Goal: Navigation & Orientation: Find specific page/section

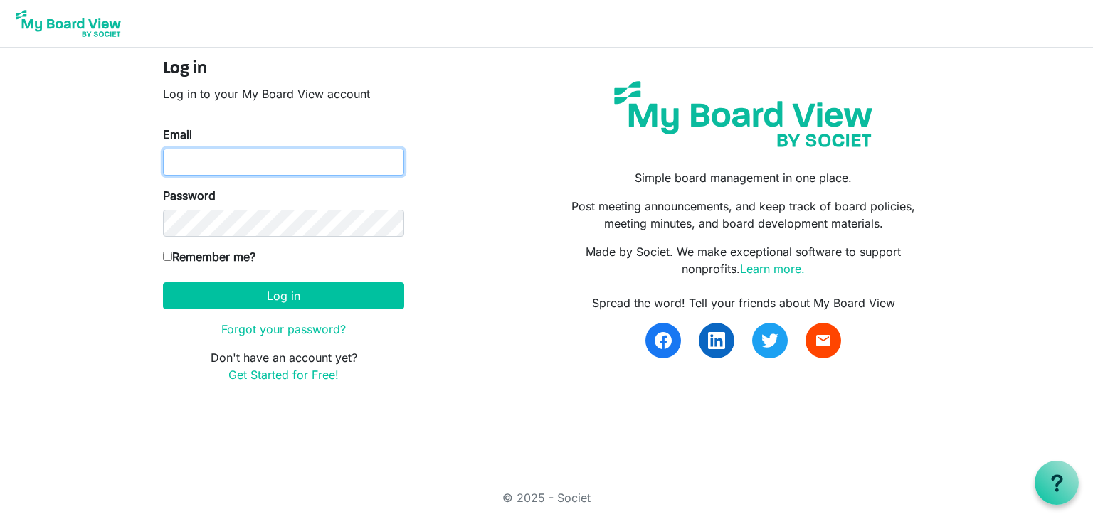
click at [236, 160] on input "Email" at bounding box center [283, 162] width 241 height 27
type input "missy@havenhousestl.org"
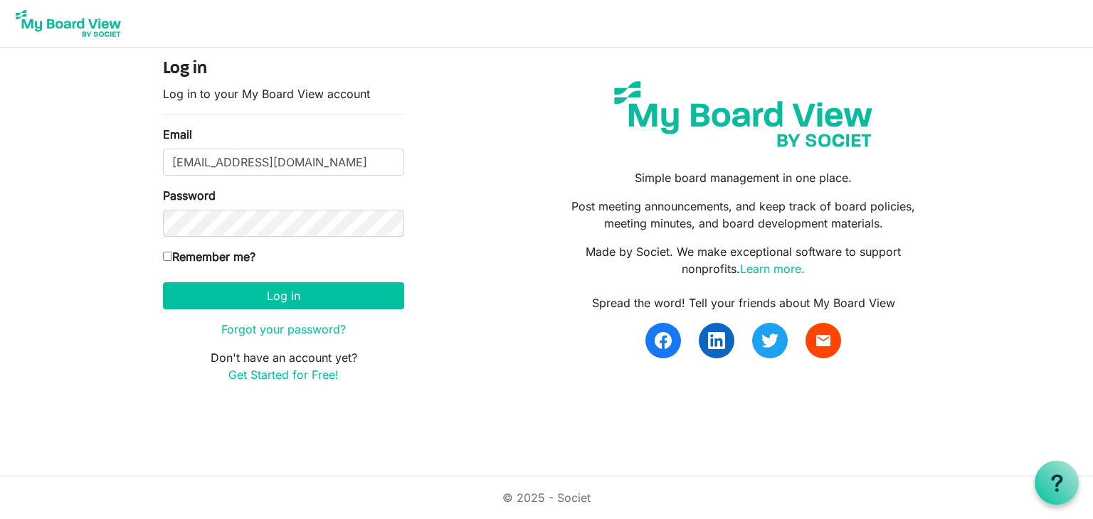
click at [163, 254] on input "Remember me?" at bounding box center [167, 256] width 9 height 9
checkbox input "true"
click at [163, 283] on button "Log in" at bounding box center [283, 296] width 241 height 27
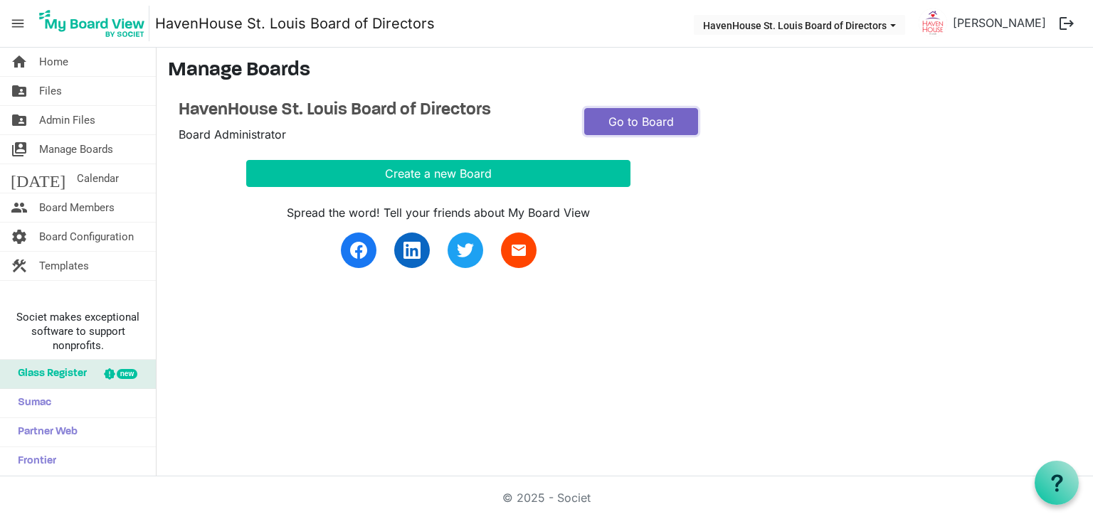
click at [640, 124] on link "Go to Board" at bounding box center [641, 121] width 114 height 27
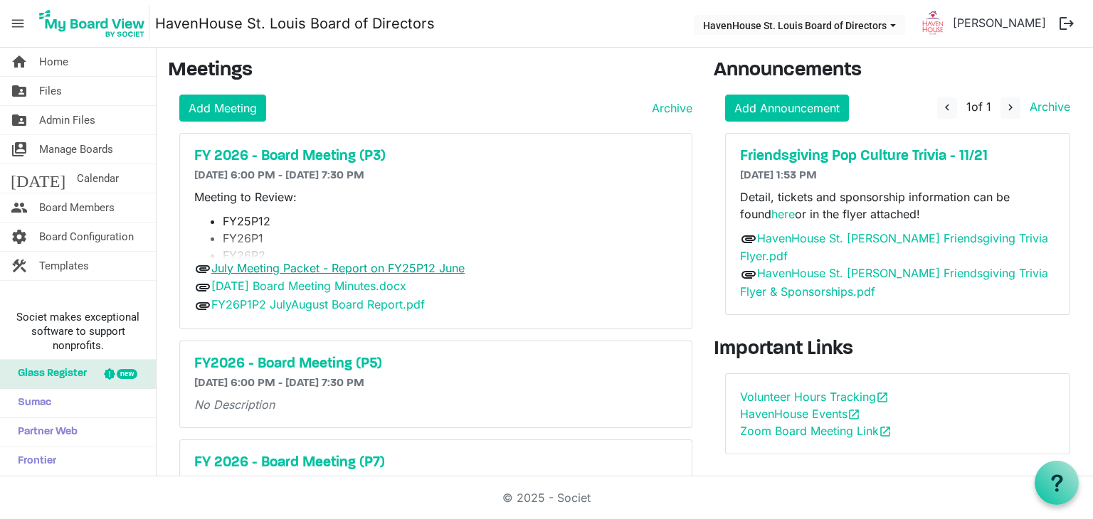
click at [292, 268] on link "July Meeting Packet - Report on FY25P12 June" at bounding box center [337, 268] width 253 height 14
click at [360, 293] on div "attachment 2025.06.26 Board Meeting Minutes.docx" at bounding box center [435, 287] width 483 height 19
click at [358, 283] on link "[DATE] Board Meeting Minutes.docx" at bounding box center [308, 286] width 195 height 14
click at [937, 294] on div "Friendsgiving Pop Culture Trivia - 11/21 8/20/2025 1:53 PM Detail, tickets and …" at bounding box center [898, 224] width 344 height 181
click at [316, 285] on link "[DATE] Board Meeting Minutes.docx" at bounding box center [308, 286] width 195 height 14
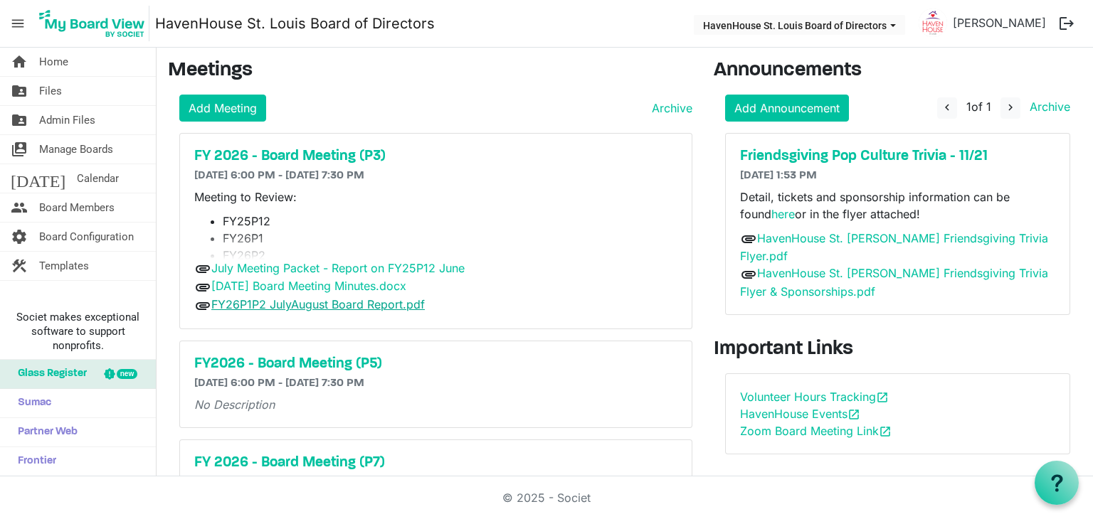
click at [302, 302] on link "FY26P1P2 JulyAugust Board Report.pdf" at bounding box center [317, 304] width 213 height 14
click at [40, 96] on span "Files" at bounding box center [50, 91] width 23 height 28
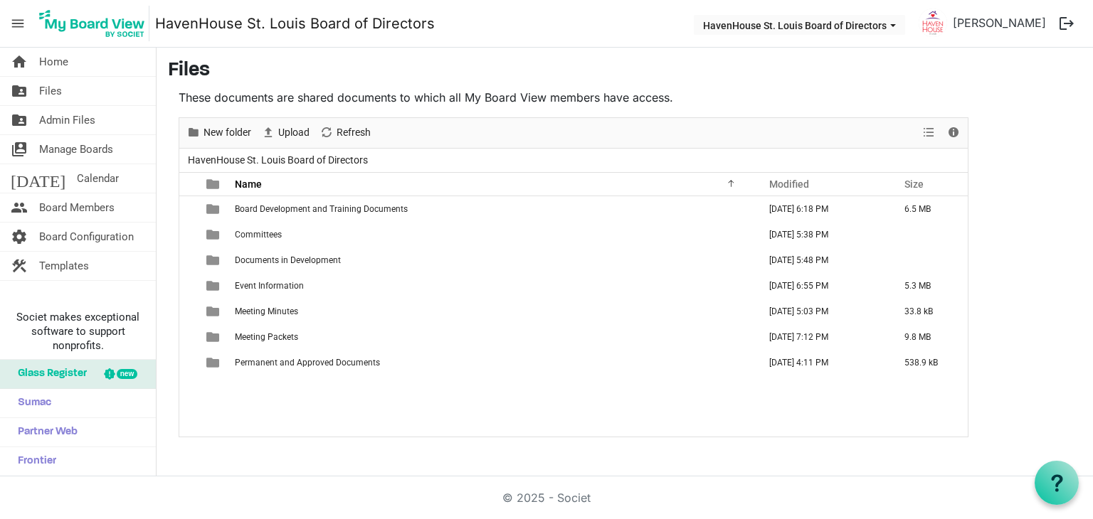
click at [862, 72] on h3 "Files" at bounding box center [625, 71] width 914 height 24
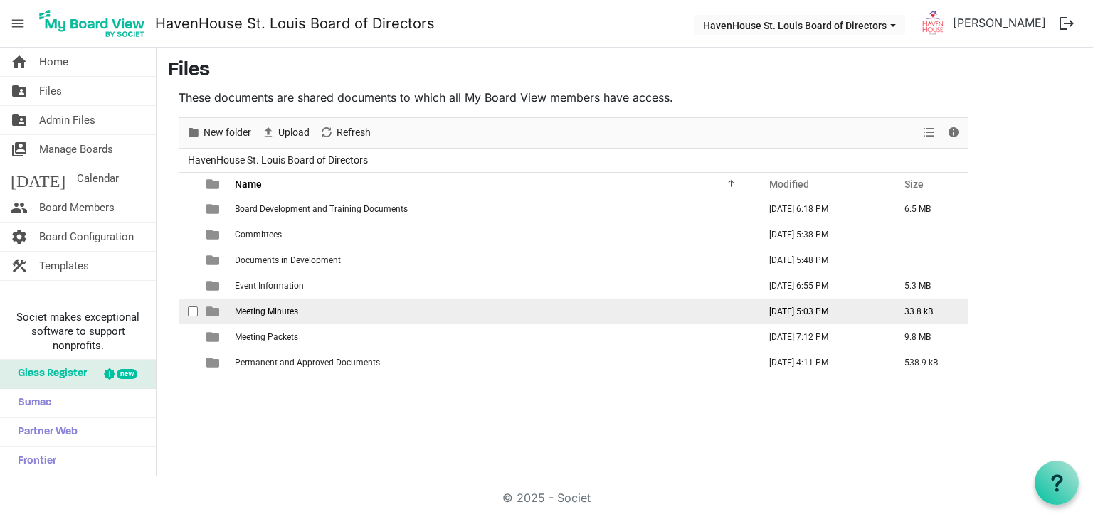
click at [268, 307] on span "Meeting Minutes" at bounding box center [266, 312] width 63 height 10
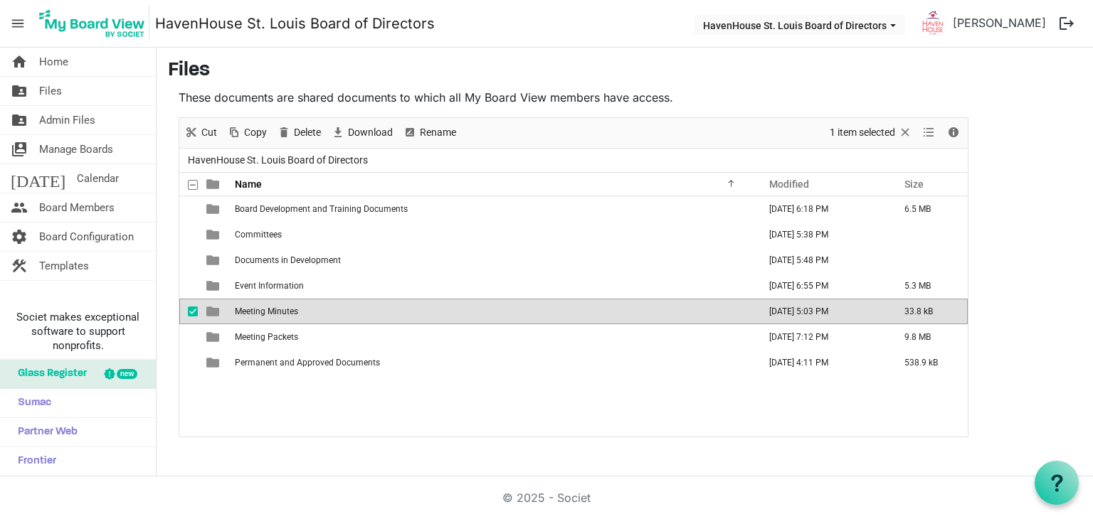
click at [268, 307] on span "Meeting Minutes" at bounding box center [266, 312] width 63 height 10
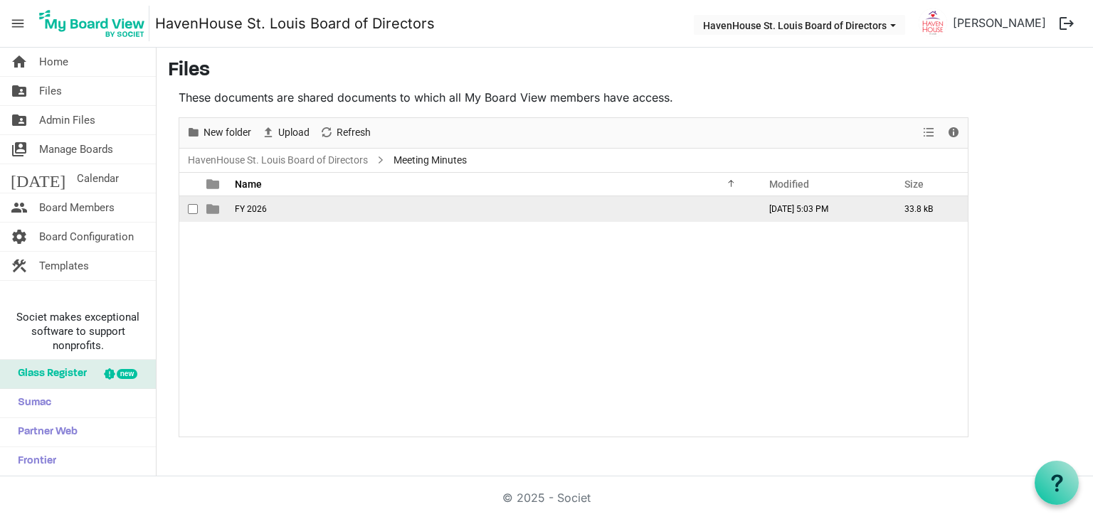
click at [260, 214] on td "FY 2026" at bounding box center [493, 209] width 524 height 26
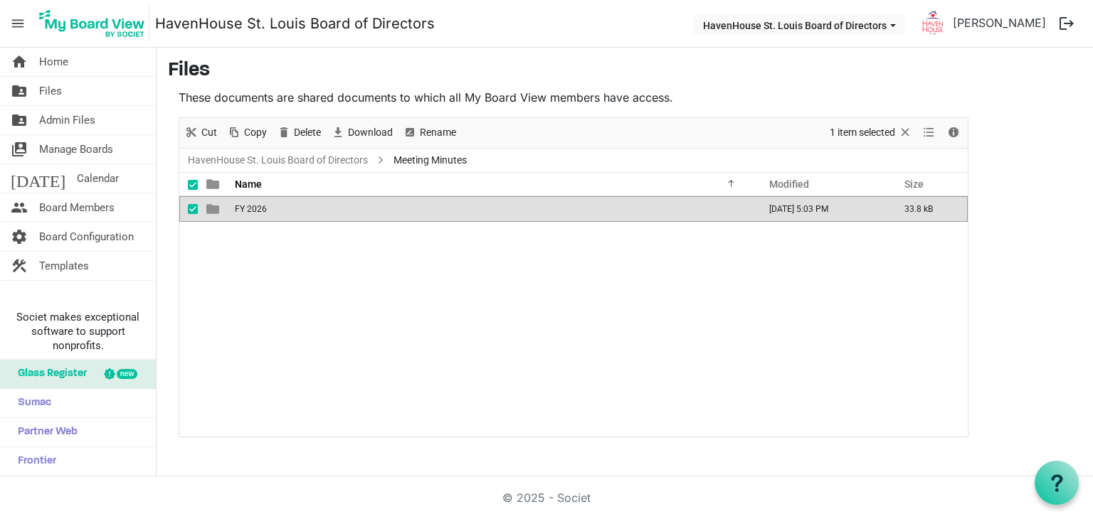
click at [260, 214] on td "FY 2026" at bounding box center [493, 209] width 524 height 26
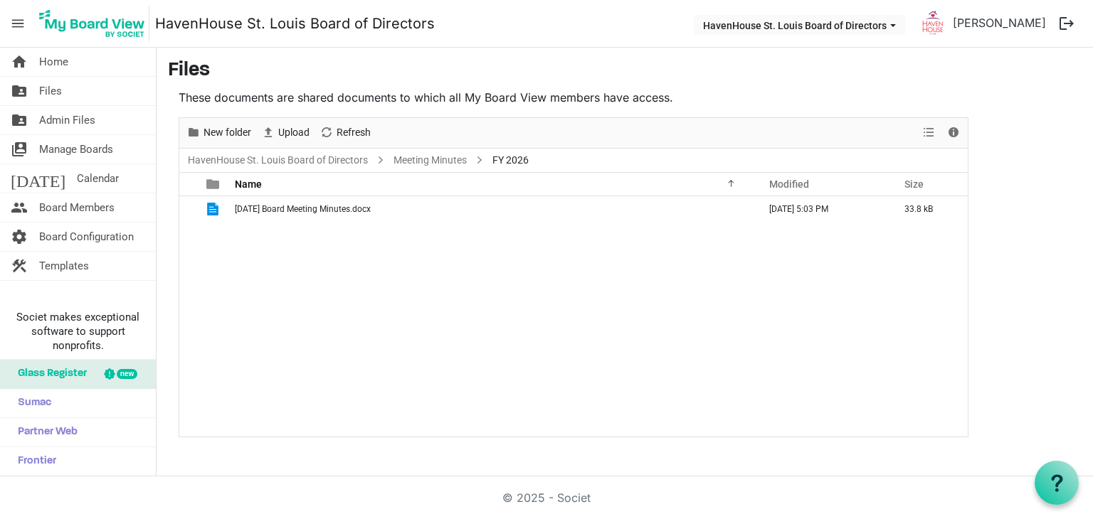
click at [292, 309] on div "2025.06.26 Board Meeting Minutes.docx July 24, 2025 5:03 PM 33.8 kB" at bounding box center [573, 316] width 788 height 241
click at [234, 137] on span "New folder" at bounding box center [227, 133] width 51 height 18
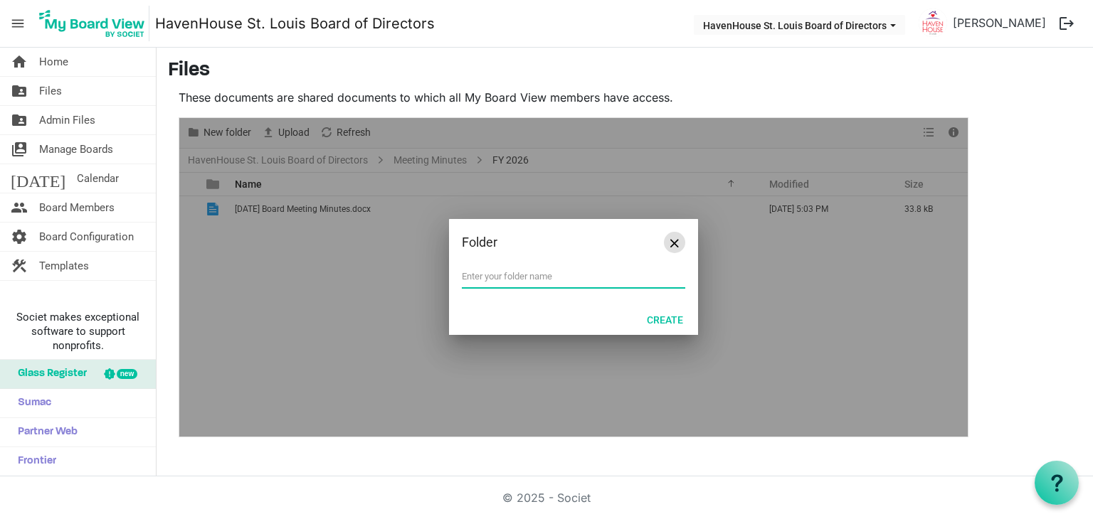
click at [679, 237] on button "Close" at bounding box center [674, 242] width 21 height 21
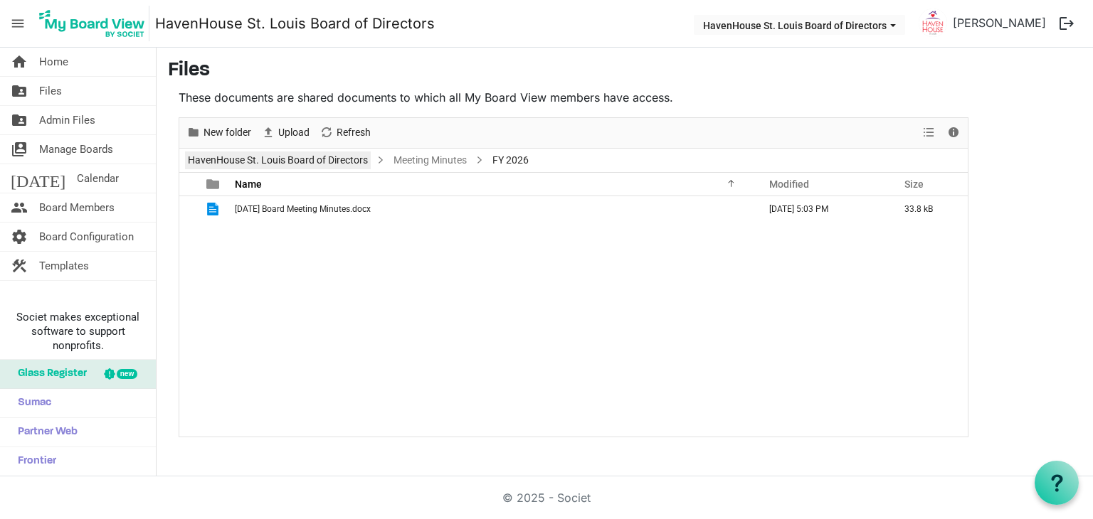
click at [261, 160] on link "HavenHouse St. Louis Board of Directors" at bounding box center [278, 161] width 186 height 18
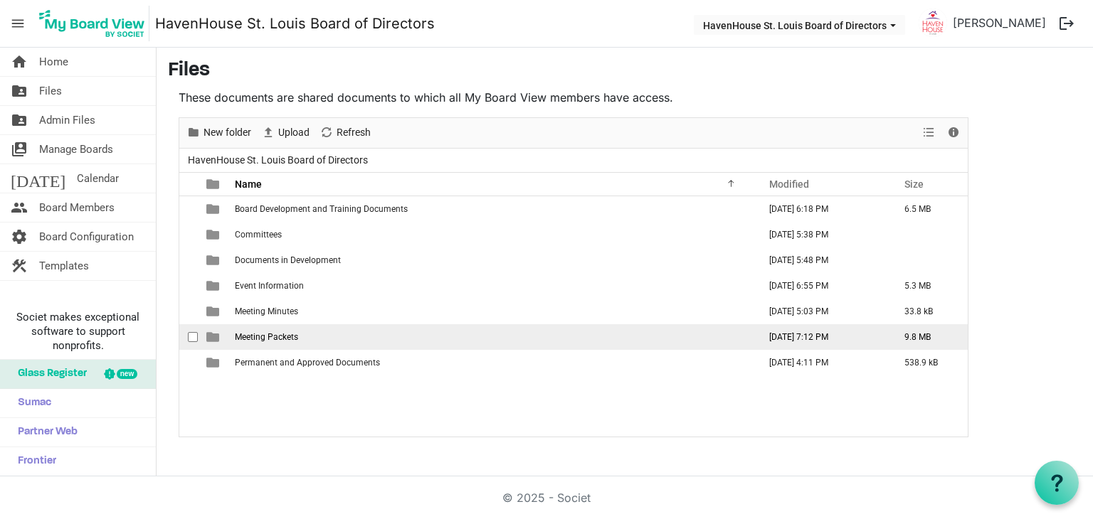
click at [272, 335] on span "Meeting Packets" at bounding box center [266, 337] width 63 height 10
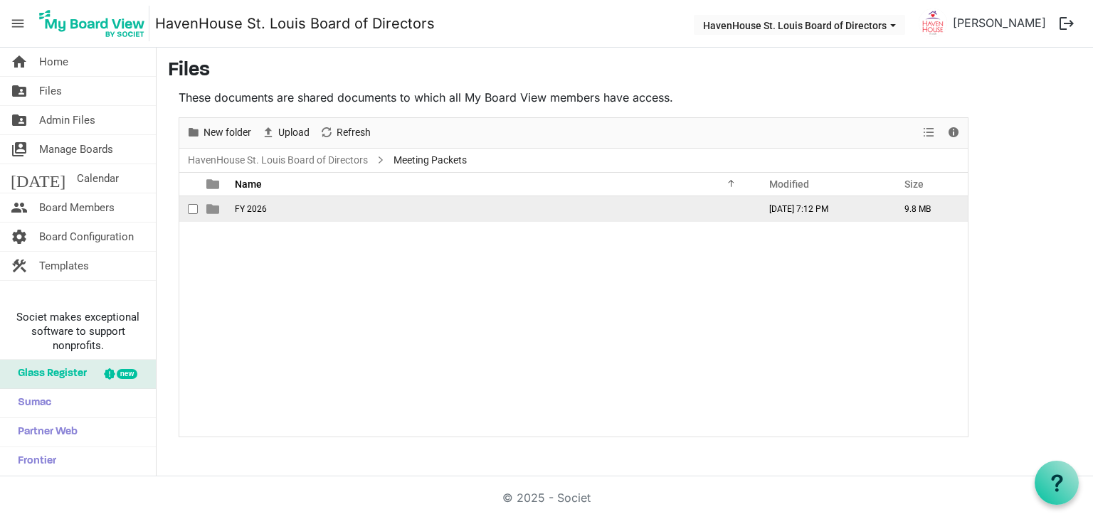
click at [241, 209] on span "FY 2026" at bounding box center [251, 209] width 32 height 10
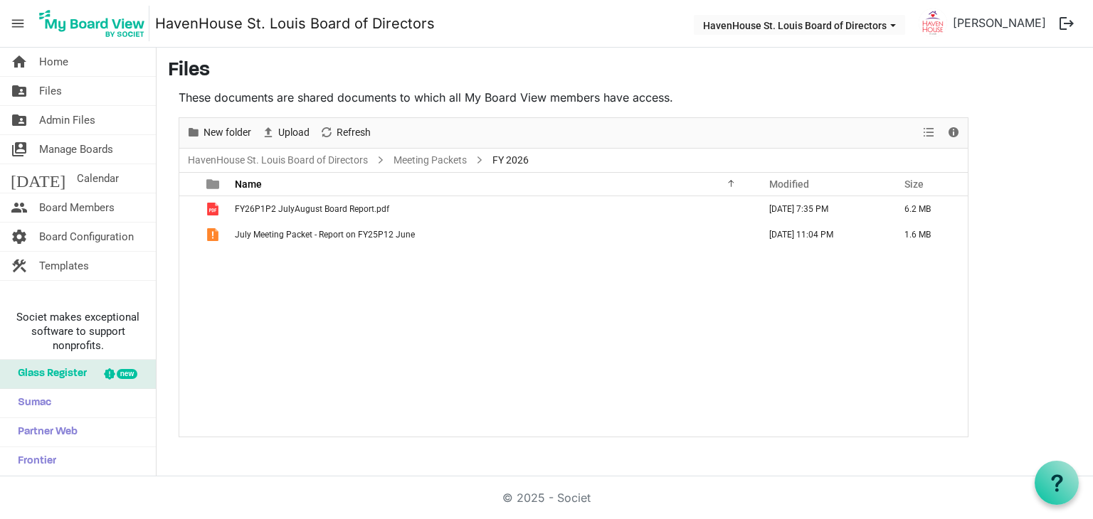
click at [285, 288] on div "FY26P1P2 JulyAugust Board Report.pdf September 19, 2025 7:35 PM 6.2 MB July Mee…" at bounding box center [573, 316] width 788 height 241
click at [422, 154] on link "Meeting Packets" at bounding box center [430, 161] width 79 height 18
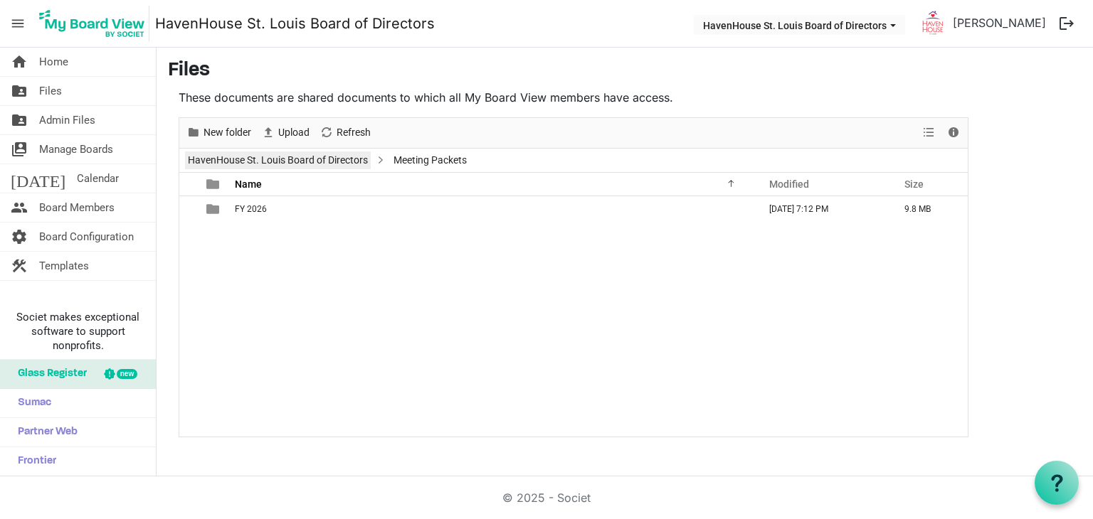
click at [290, 158] on link "HavenHouse St. Louis Board of Directors" at bounding box center [278, 161] width 186 height 18
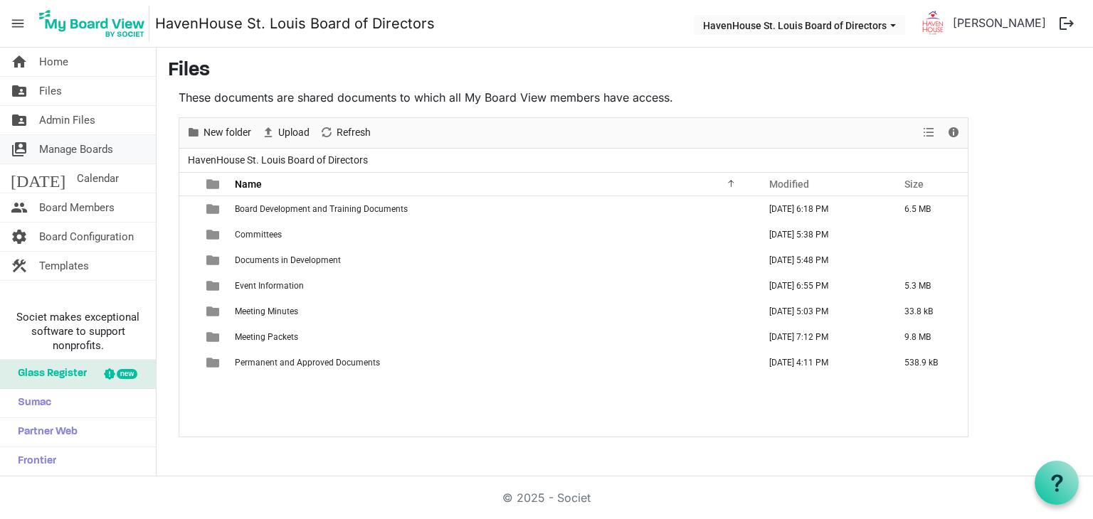
click at [72, 150] on span "Manage Boards" at bounding box center [76, 149] width 74 height 28
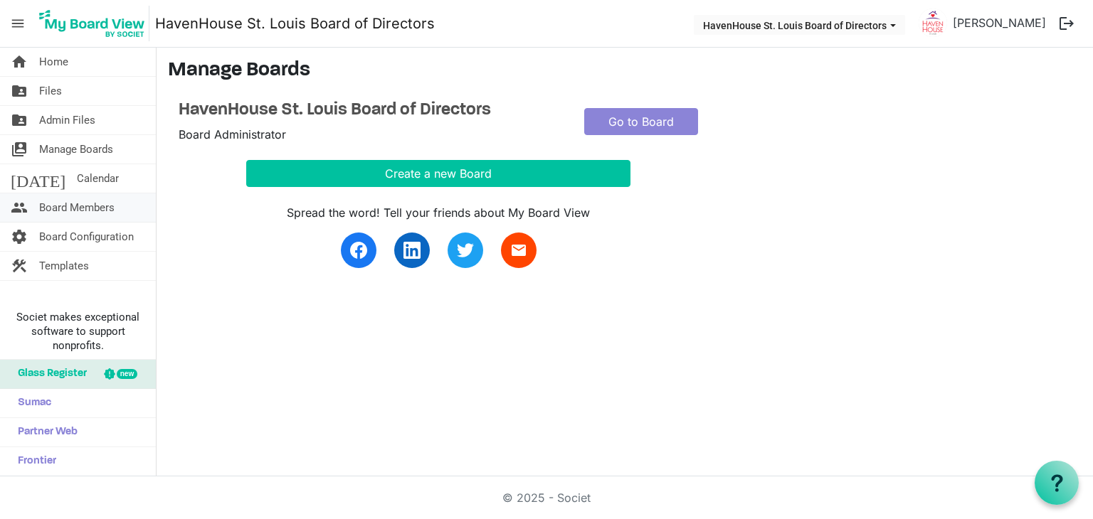
click at [65, 207] on span "Board Members" at bounding box center [76, 208] width 75 height 28
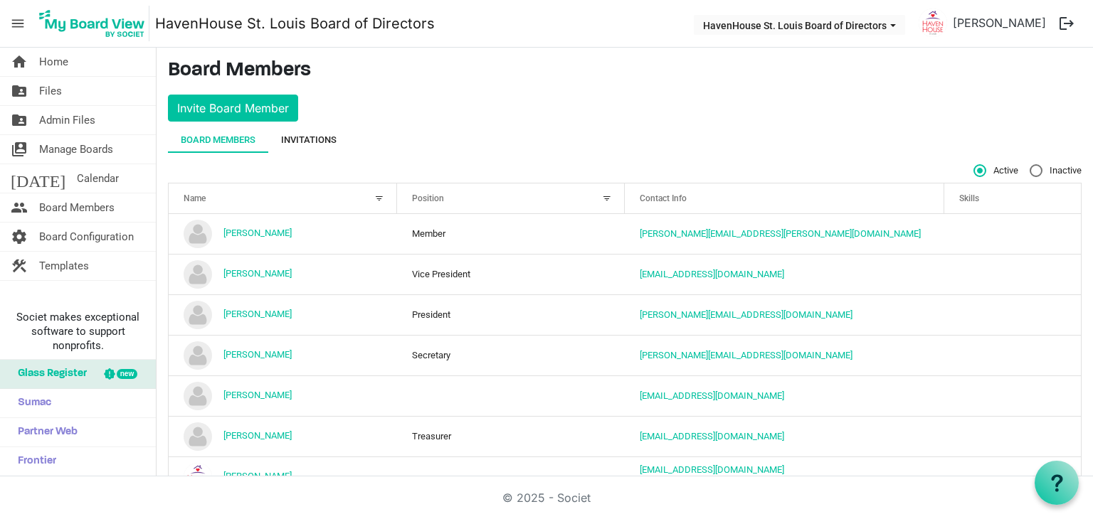
click at [316, 137] on div "Invitations" at bounding box center [309, 140] width 56 height 14
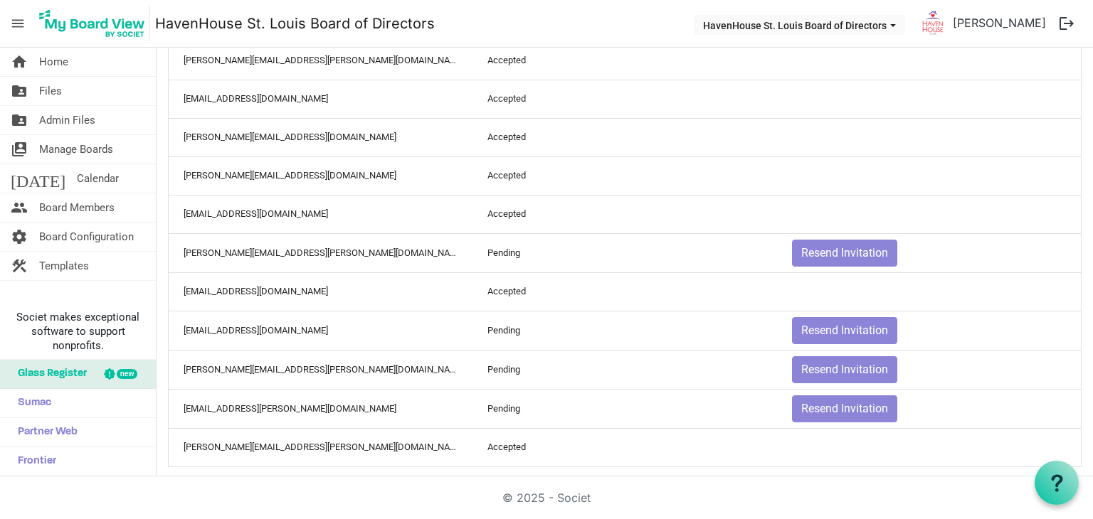
scroll to position [281, 0]
